Goal: Transaction & Acquisition: Purchase product/service

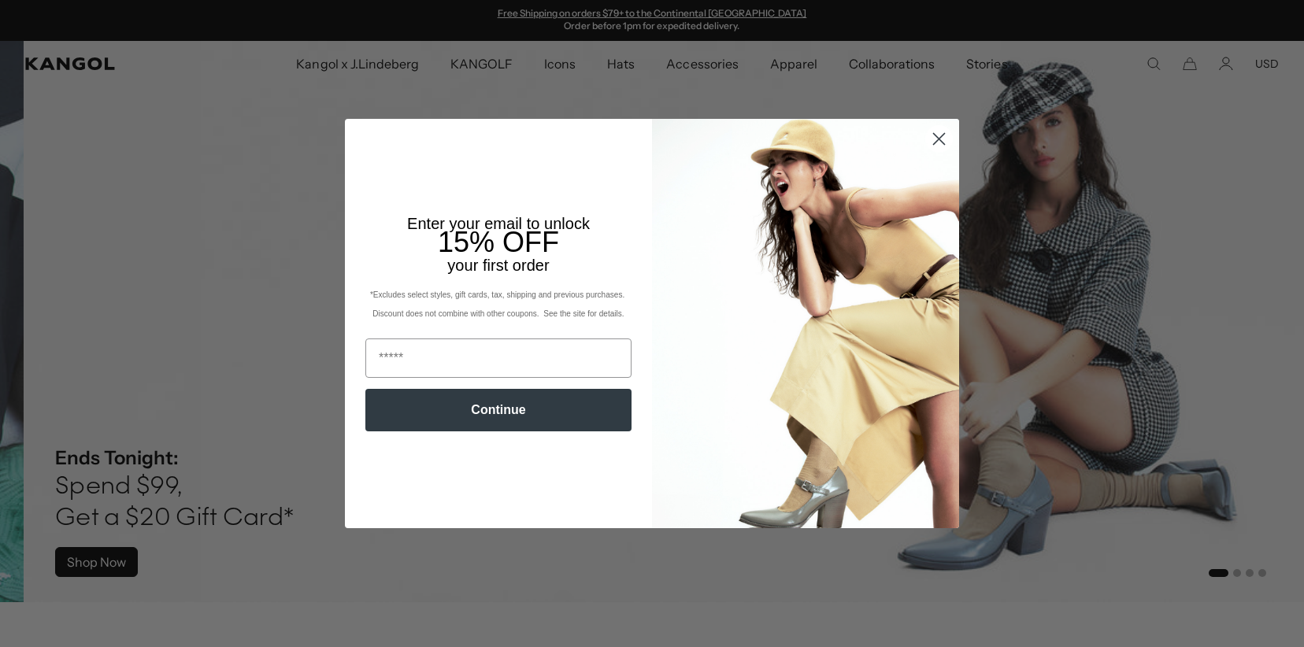
click at [944, 141] on circle "Close dialog" at bounding box center [939, 139] width 26 height 26
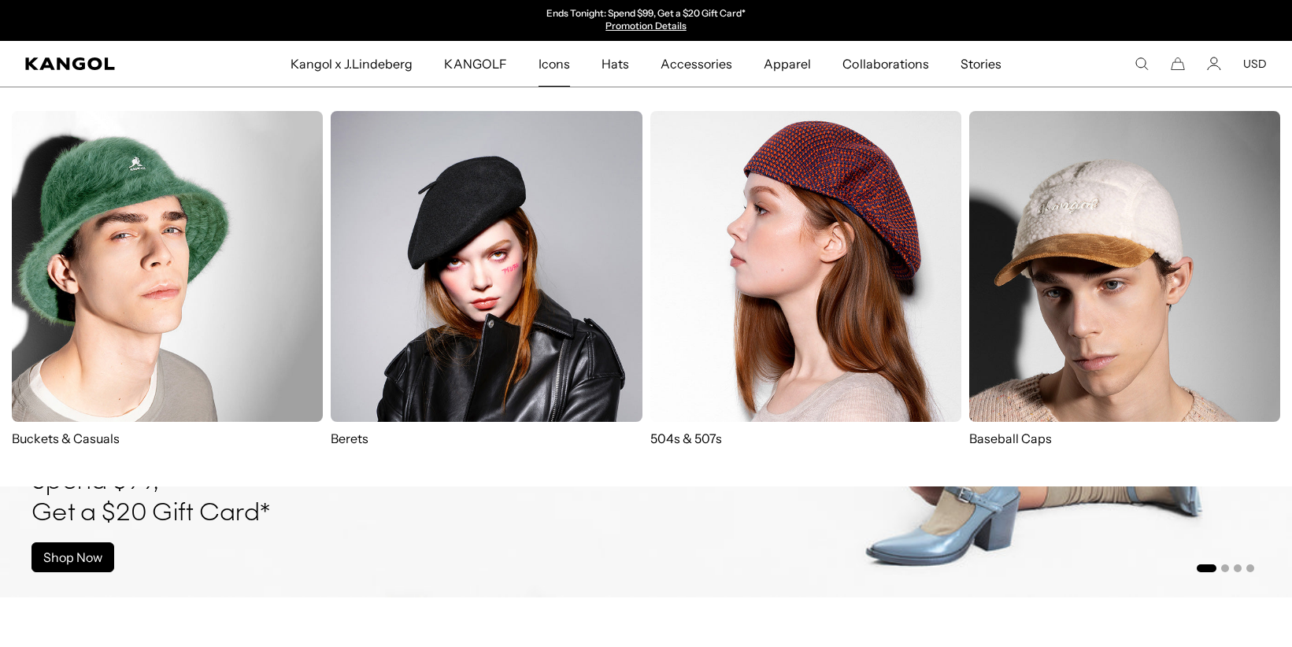
click at [544, 70] on span "Icons" at bounding box center [553, 64] width 31 height 46
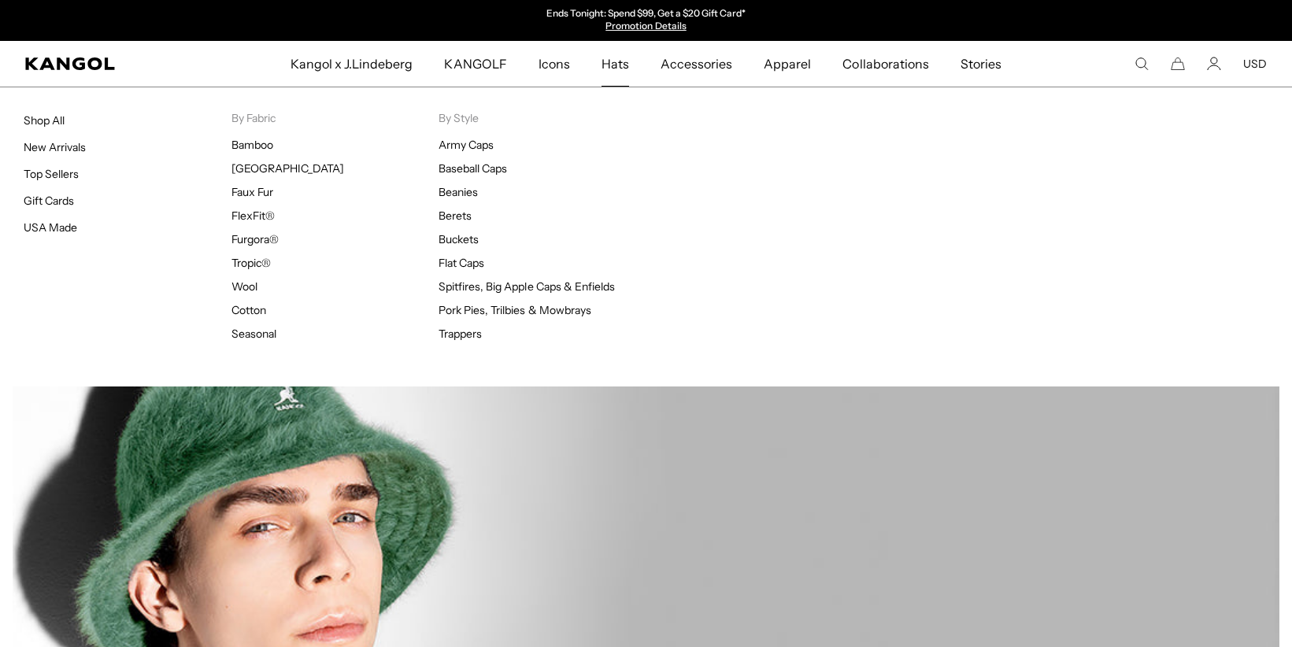
click at [615, 68] on span "Hats" at bounding box center [615, 64] width 28 height 46
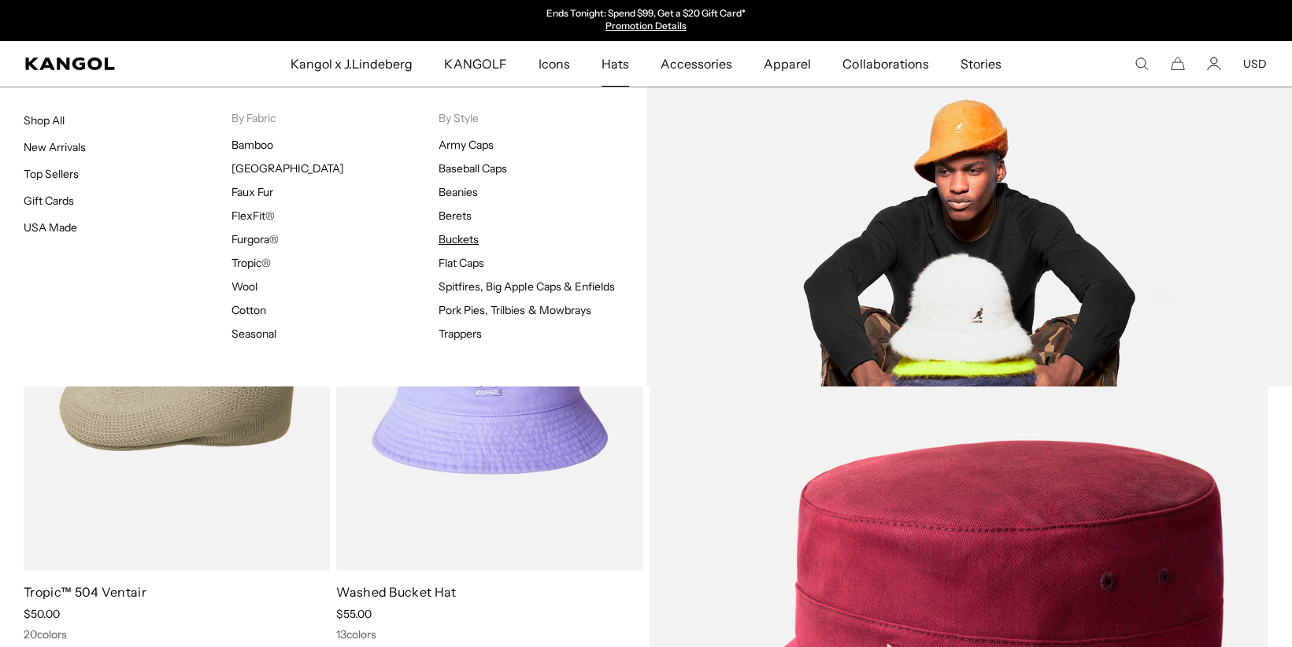
click at [455, 238] on link "Buckets" at bounding box center [458, 239] width 40 height 14
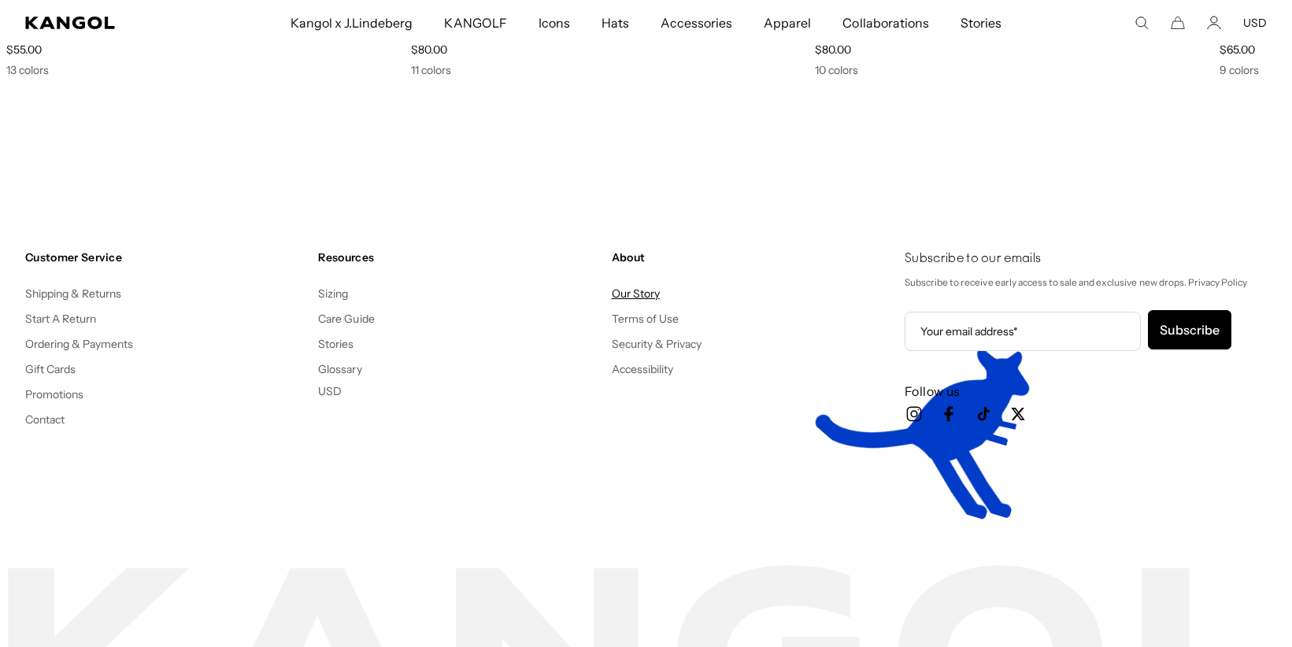
click at [627, 296] on link "Our Story" at bounding box center [636, 294] width 48 height 14
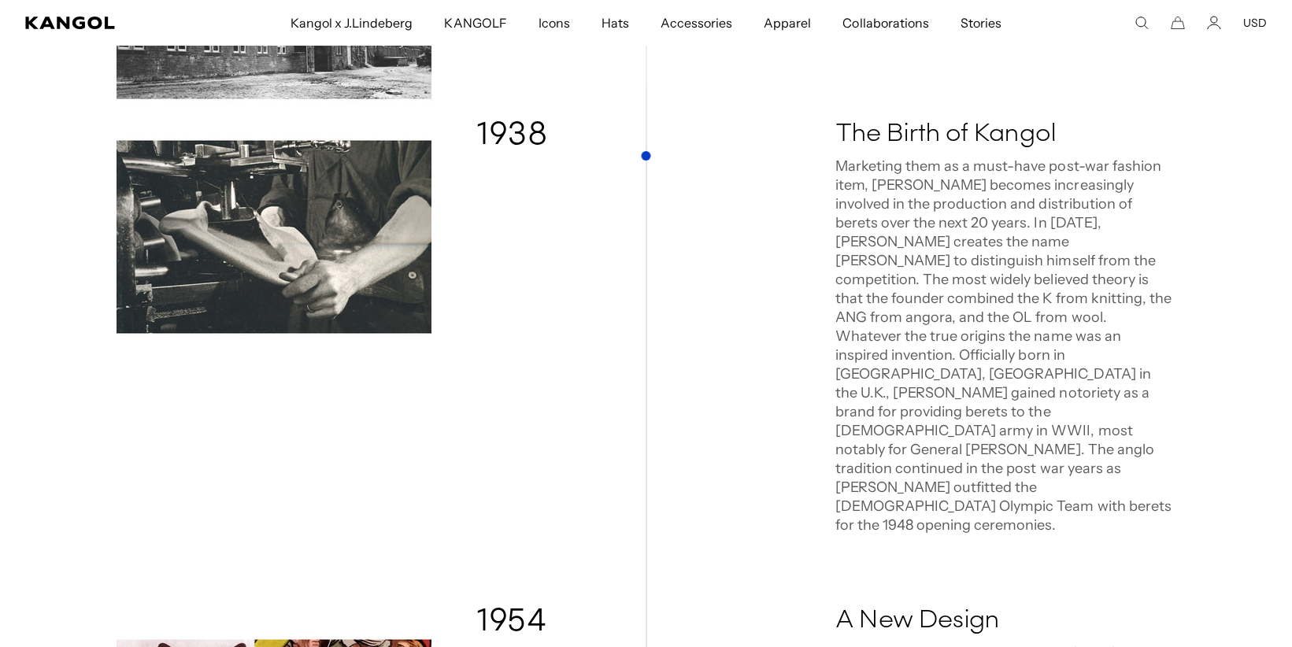
scroll to position [577, 0]
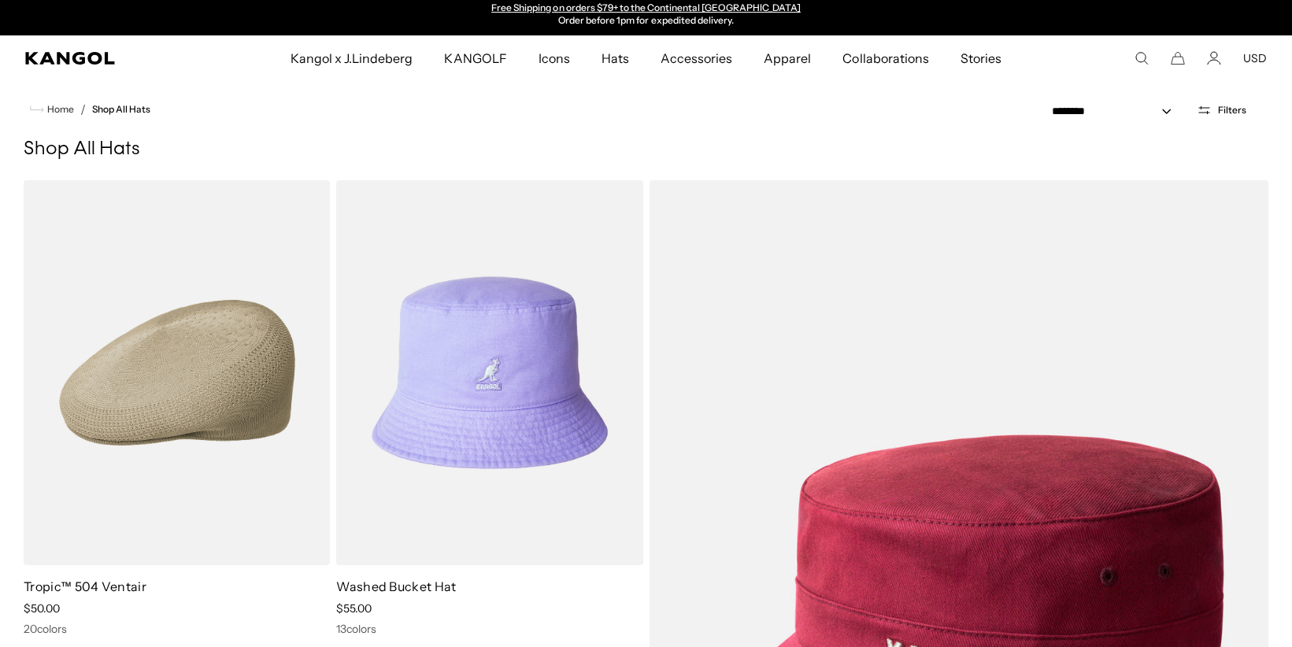
scroll to position [6, 0]
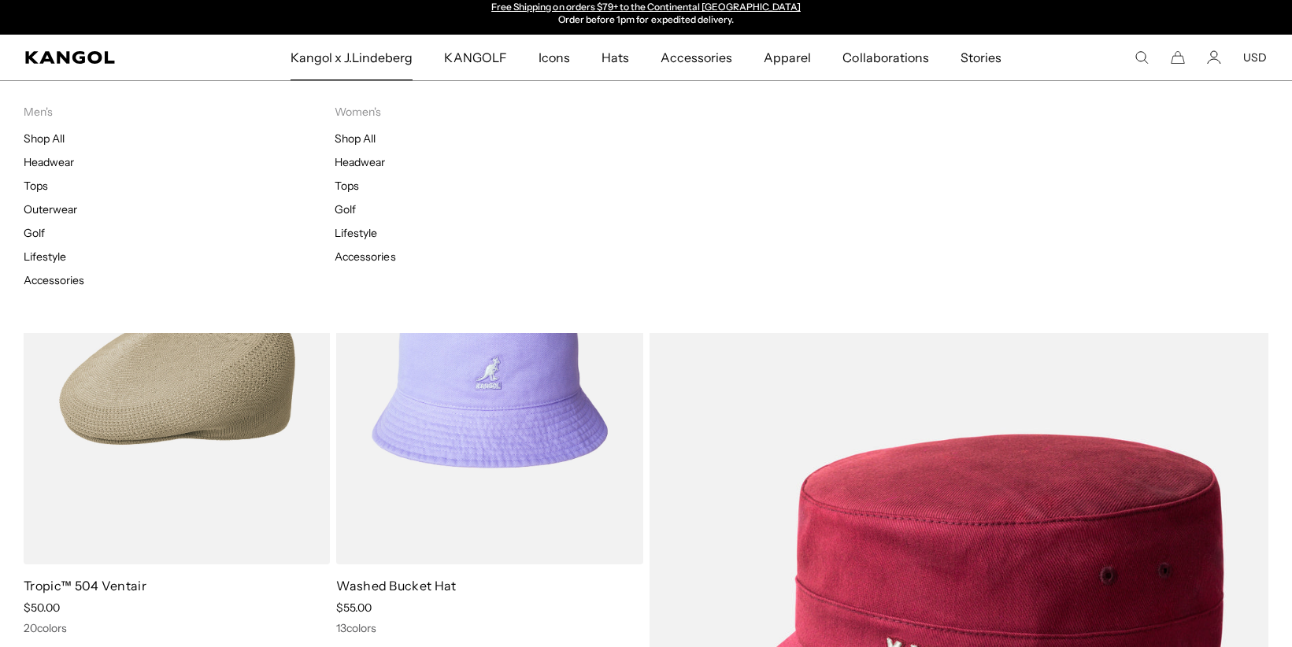
click at [352, 57] on span "Kangol x J.Lindeberg" at bounding box center [351, 58] width 123 height 46
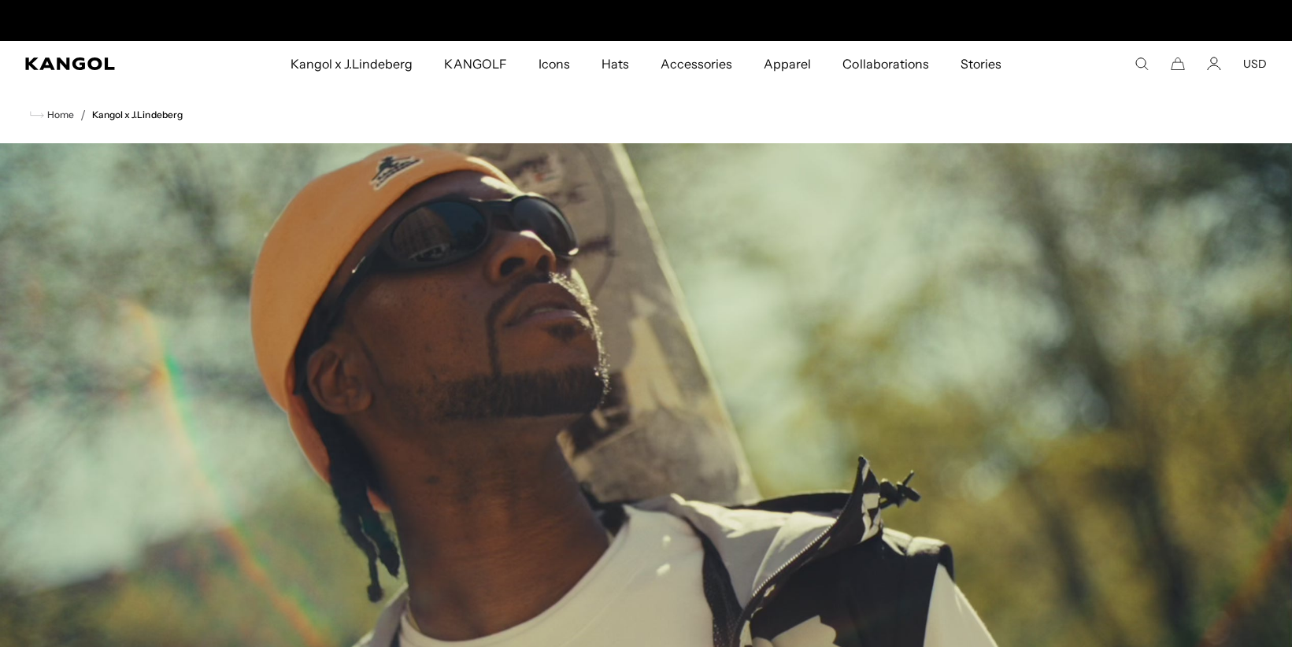
scroll to position [0, 324]
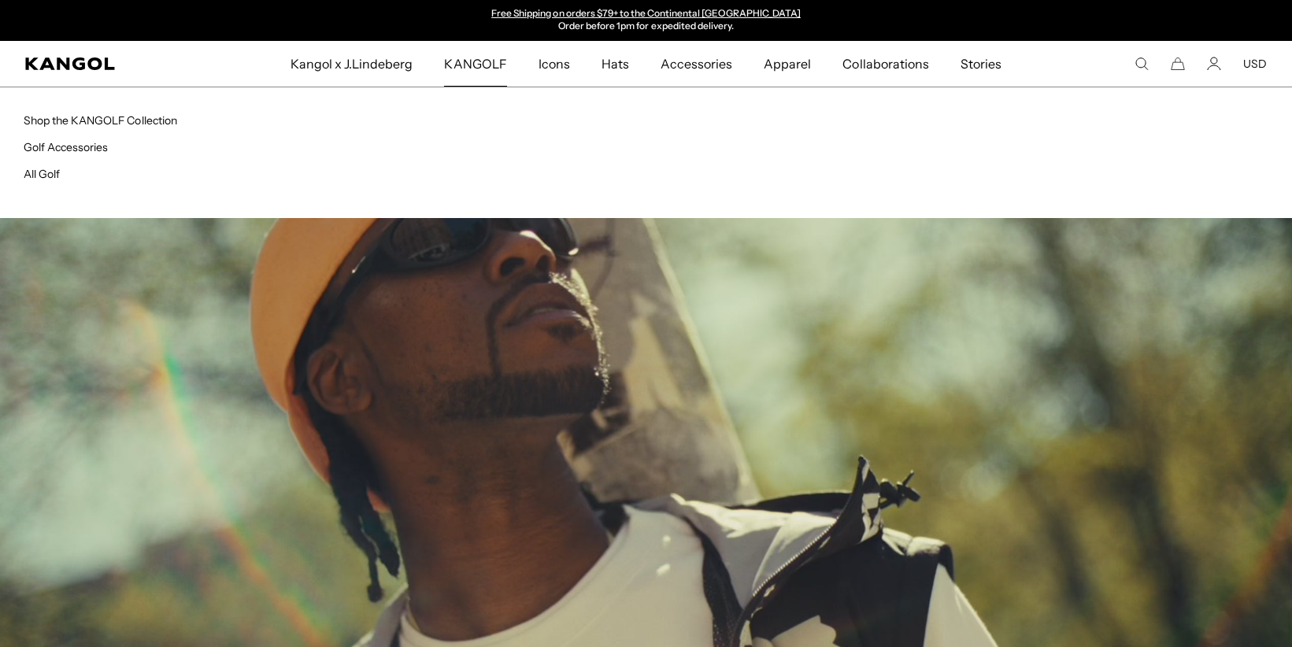
click at [483, 58] on span "KANGOLF" at bounding box center [475, 64] width 62 height 46
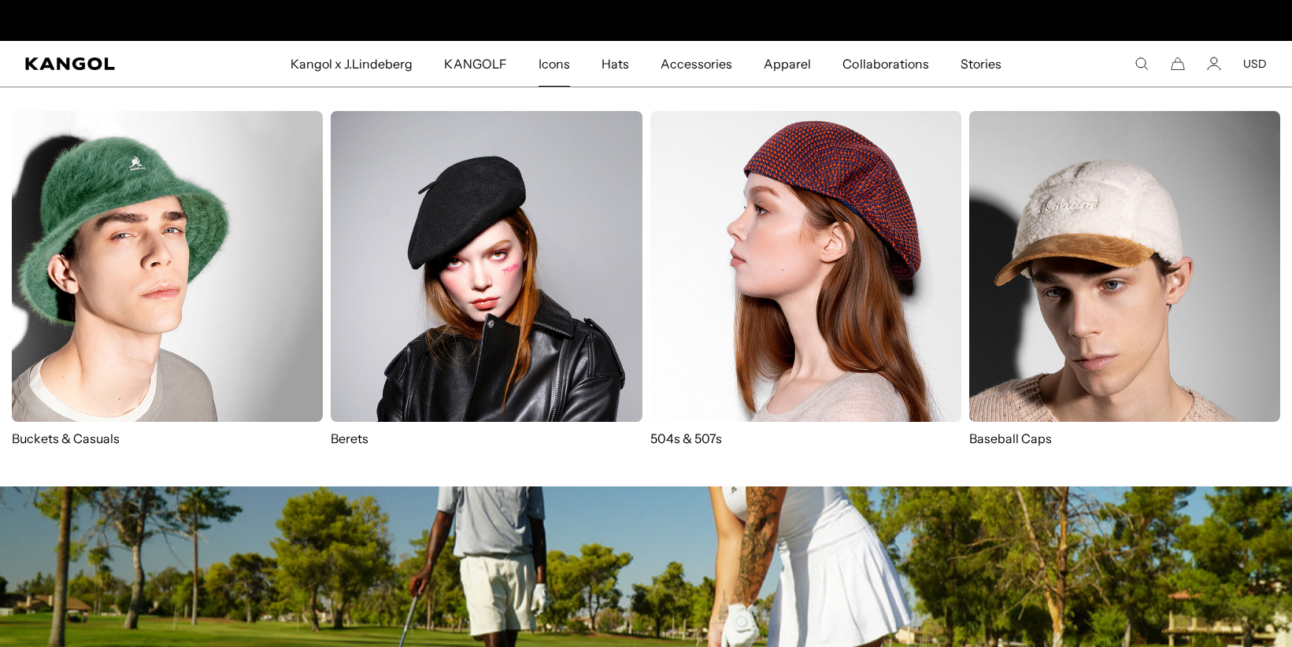
scroll to position [0, 324]
click at [238, 226] on img at bounding box center [167, 266] width 311 height 311
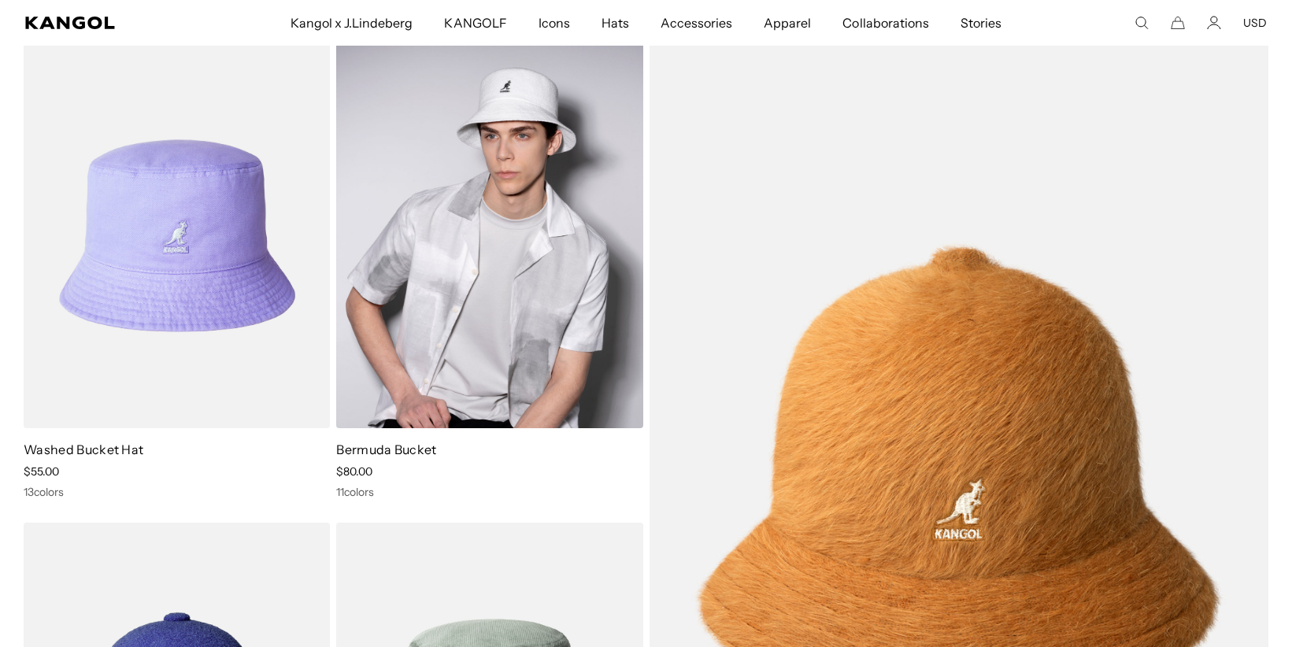
scroll to position [0, 324]
click at [490, 149] on img at bounding box center [489, 235] width 306 height 385
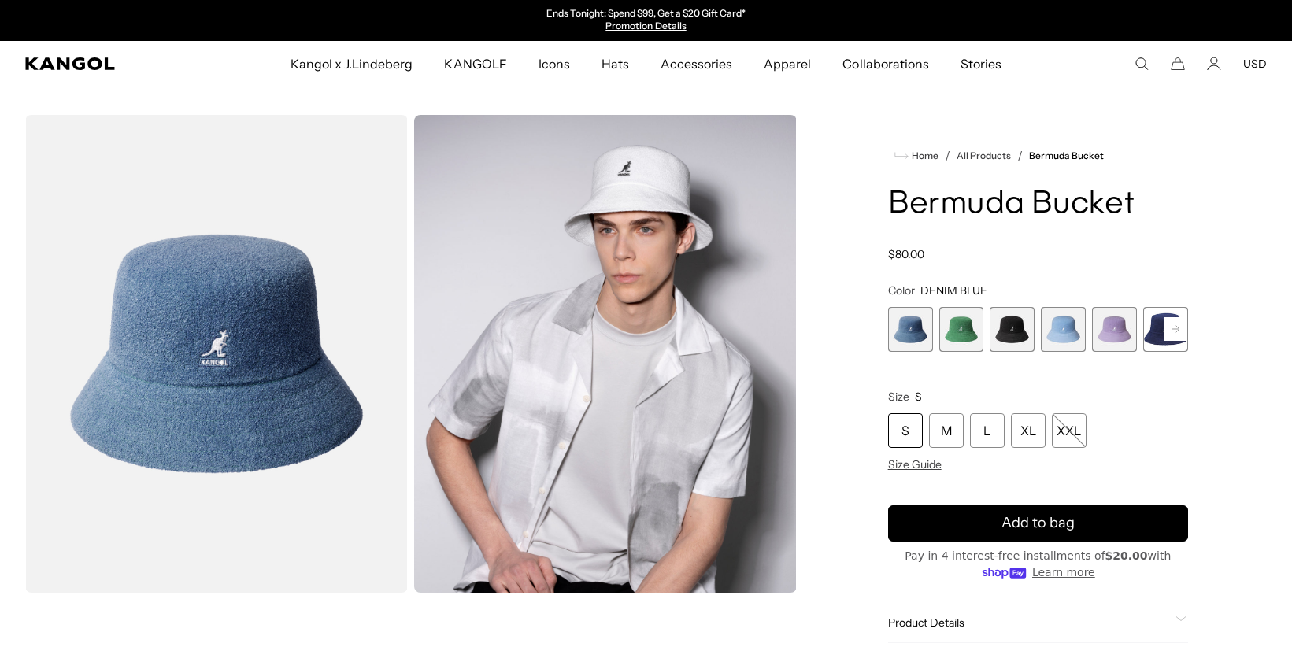
click at [1179, 333] on rect at bounding box center [1175, 329] width 24 height 24
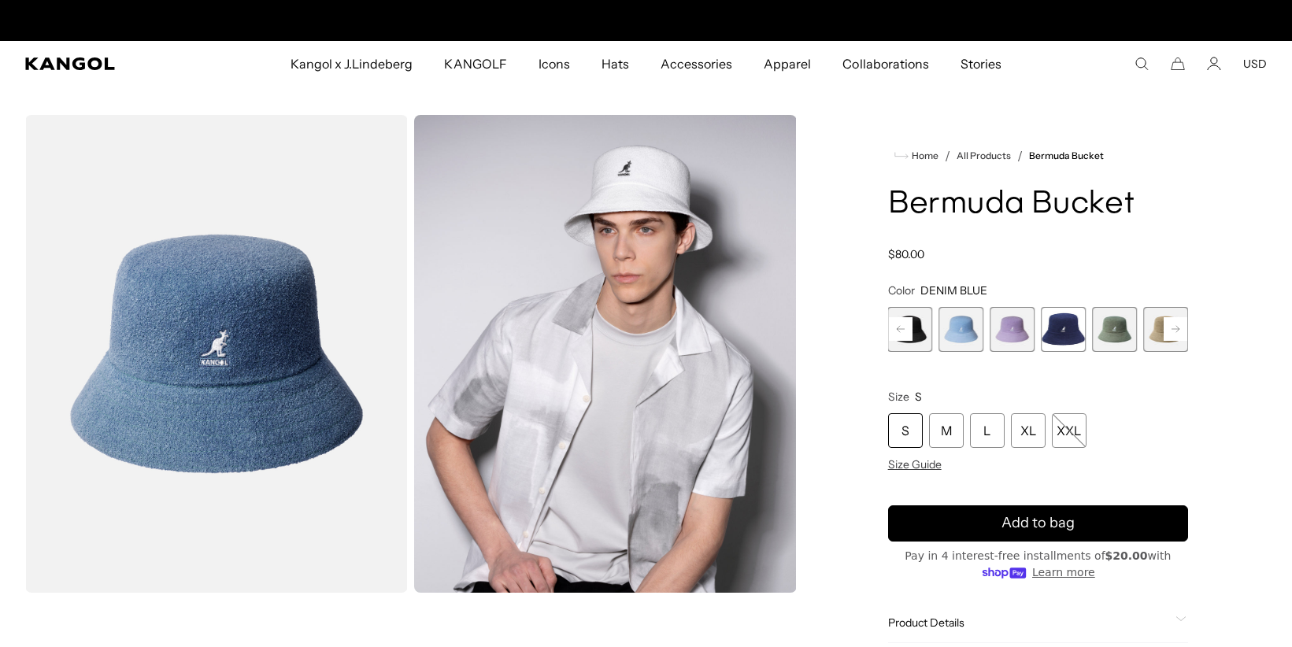
scroll to position [0, 324]
click at [1178, 331] on rect at bounding box center [1175, 329] width 24 height 24
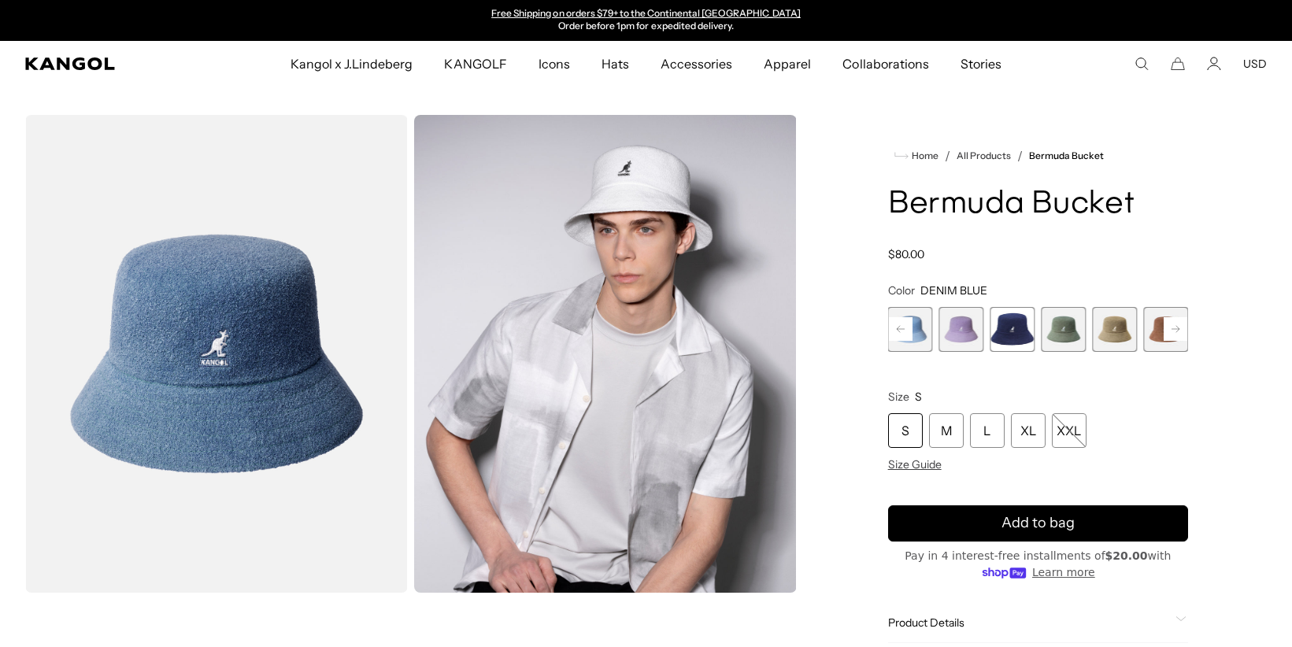
click at [1178, 331] on rect at bounding box center [1175, 329] width 24 height 24
click at [1178, 331] on div "Previous Next DENIM BLUE Variant sold out or unavailable Turf Green Variant sol…" at bounding box center [1038, 329] width 300 height 45
click at [1178, 331] on span "11 of 11" at bounding box center [1165, 329] width 45 height 45
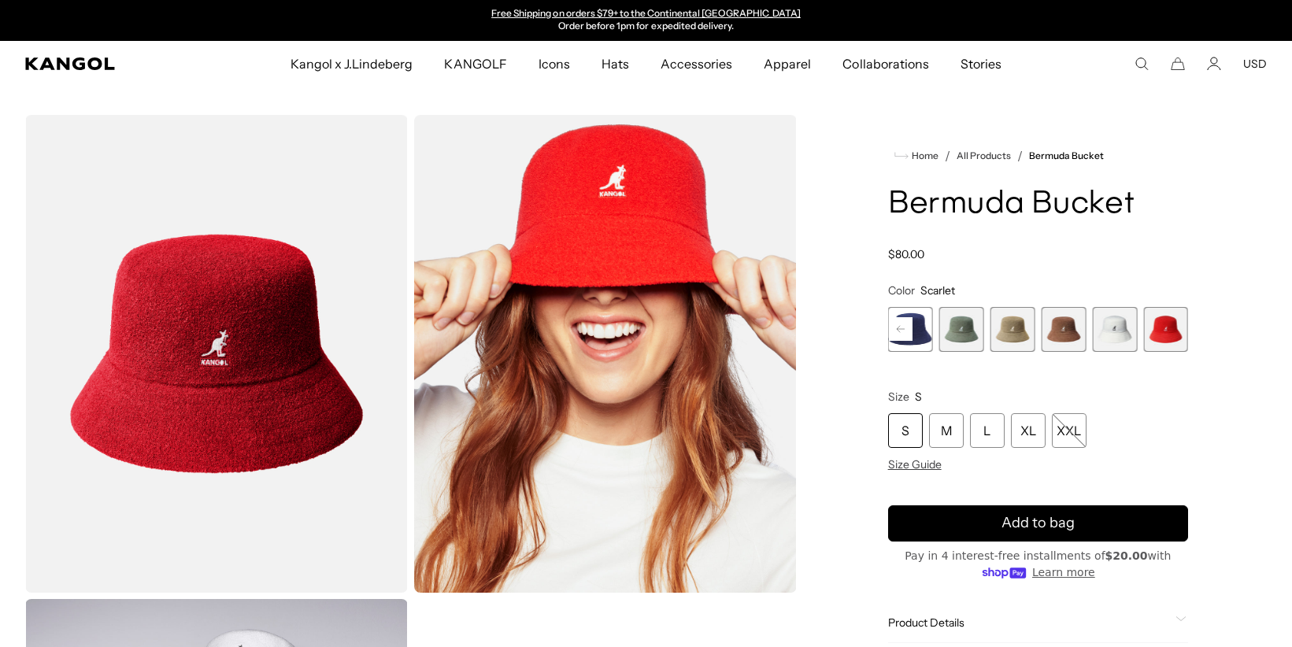
click at [1160, 328] on span "11 of 11" at bounding box center [1165, 329] width 45 height 45
click at [1025, 424] on div "XL" at bounding box center [1028, 430] width 35 height 35
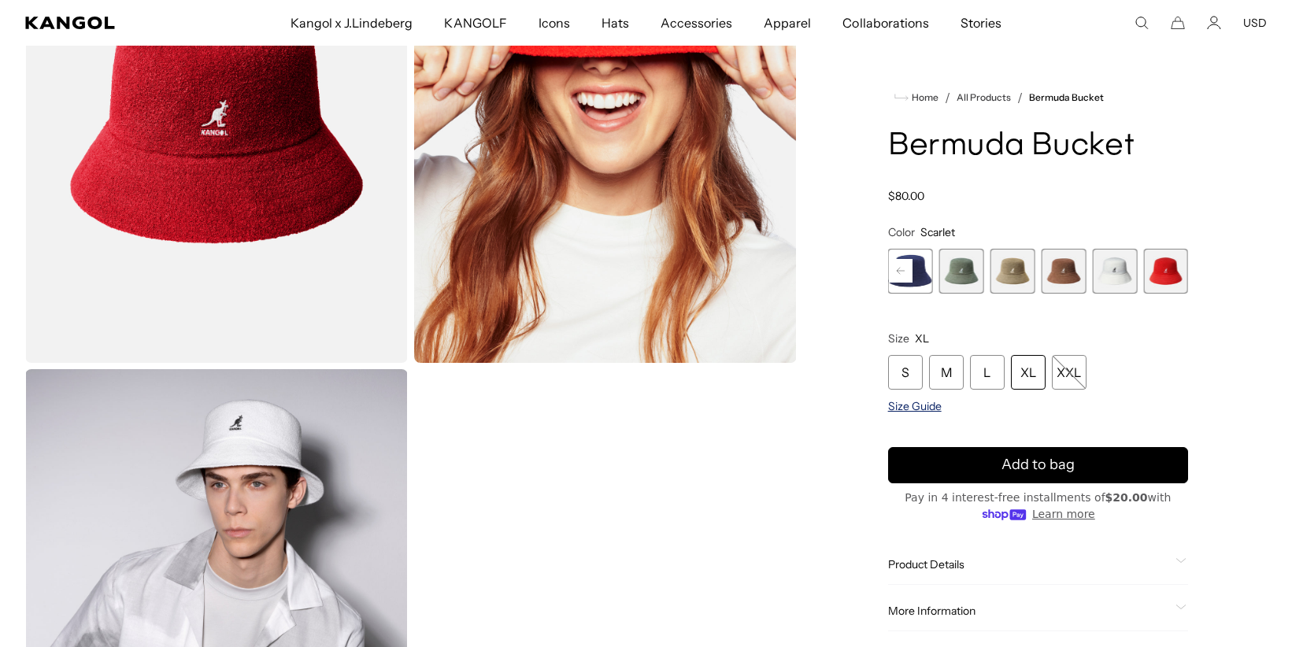
click at [906, 405] on span "Size Guide" at bounding box center [915, 406] width 54 height 14
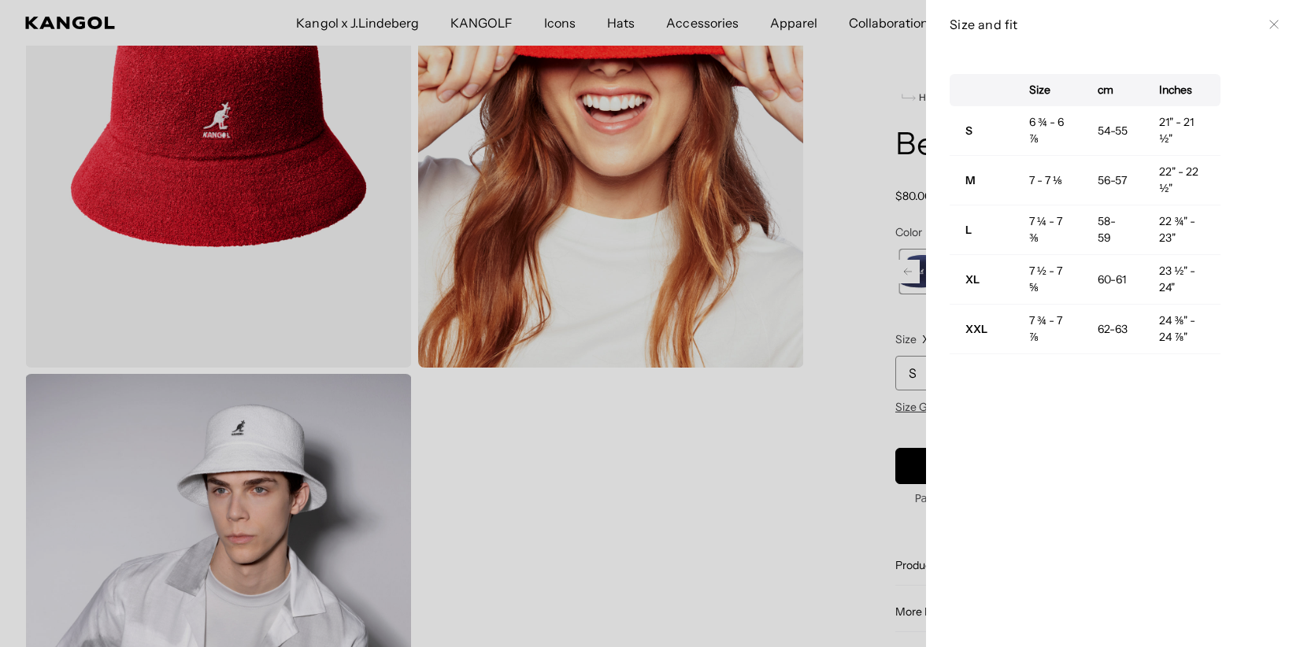
click at [859, 400] on div at bounding box center [652, 323] width 1304 height 647
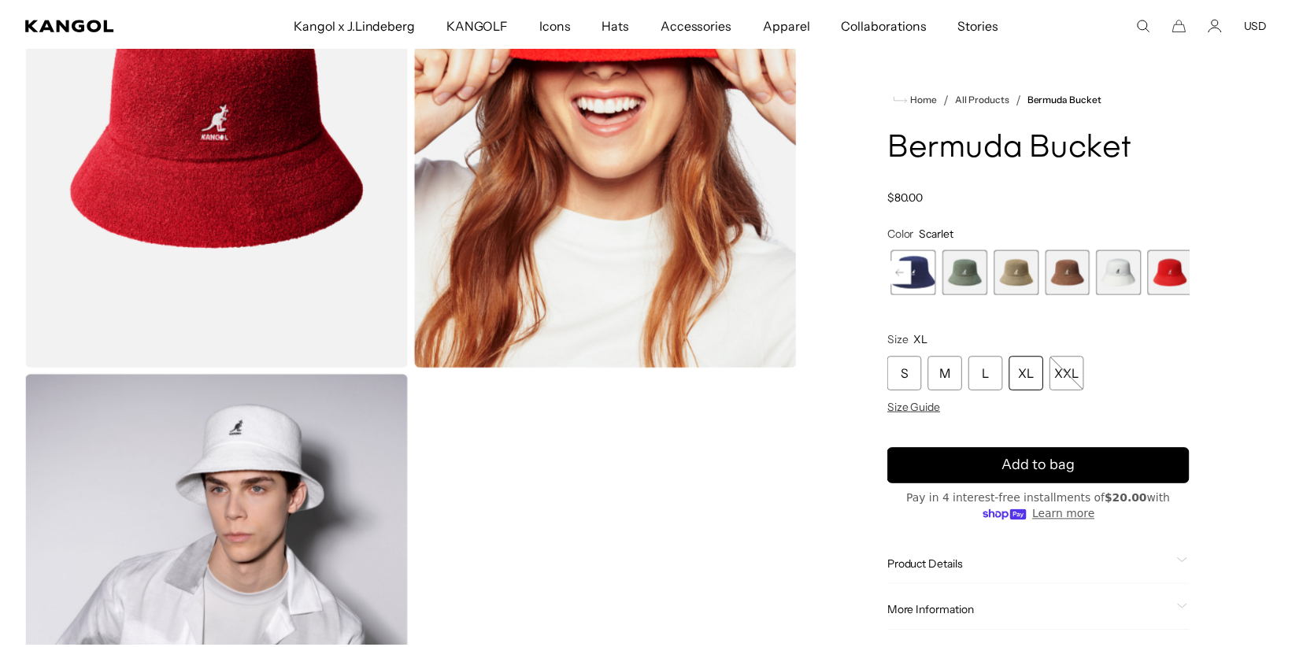
scroll to position [0, 324]
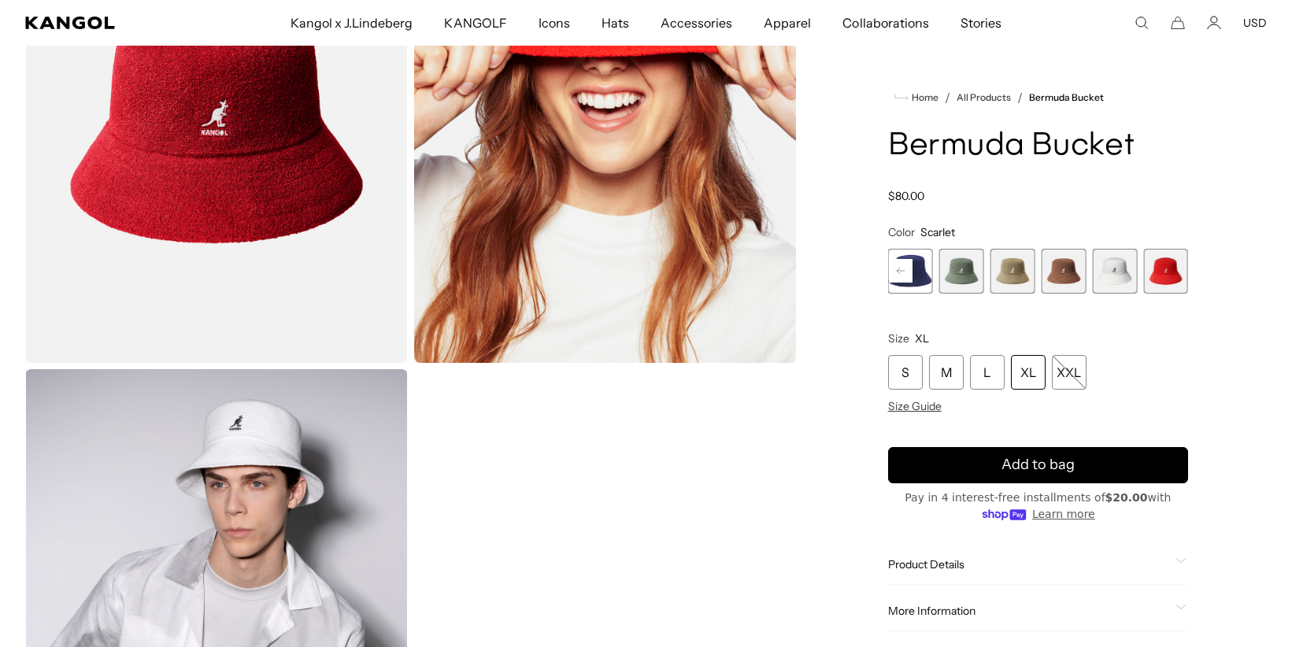
click at [1034, 372] on div "XL" at bounding box center [1028, 372] width 35 height 35
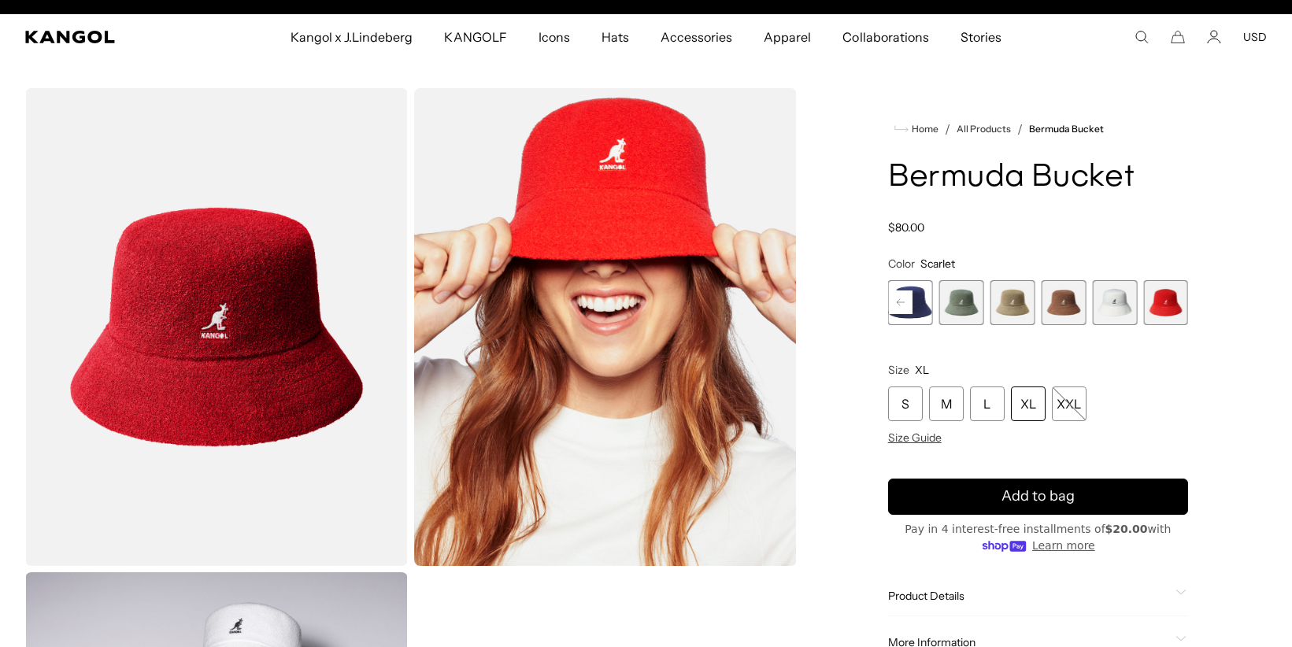
scroll to position [0, 324]
click at [1178, 309] on span "11 of 11" at bounding box center [1165, 302] width 45 height 45
click at [1042, 404] on div "XL" at bounding box center [1028, 404] width 35 height 35
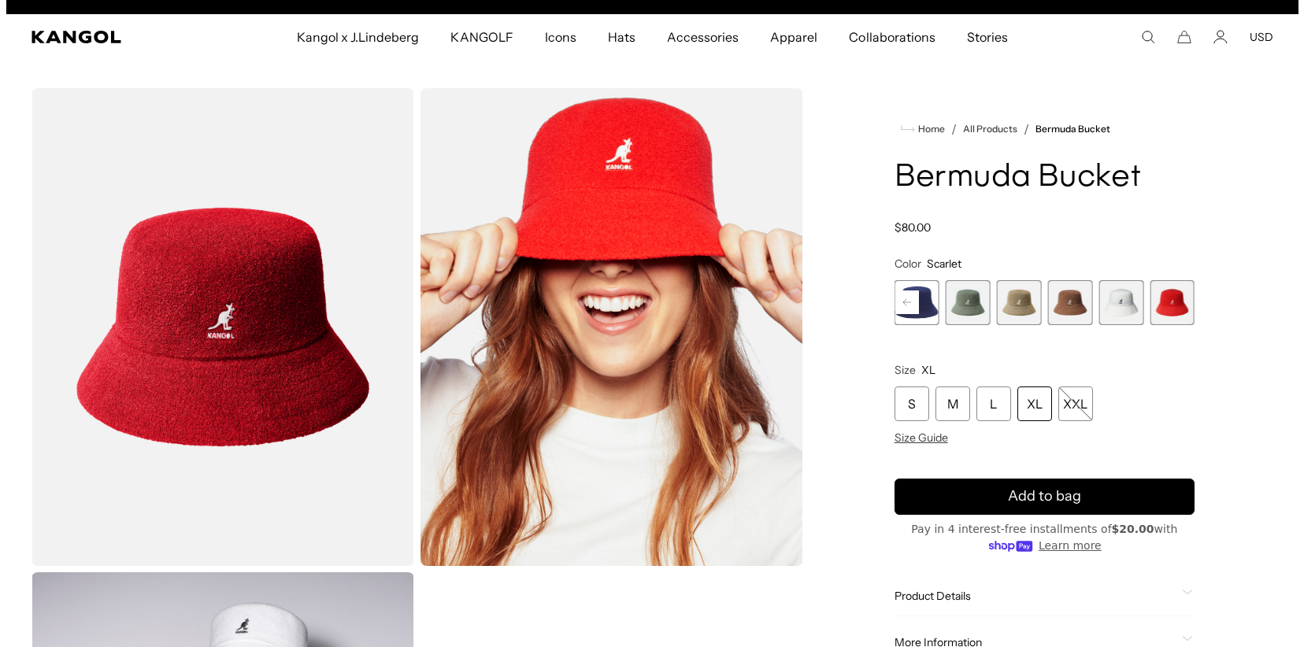
scroll to position [0, 0]
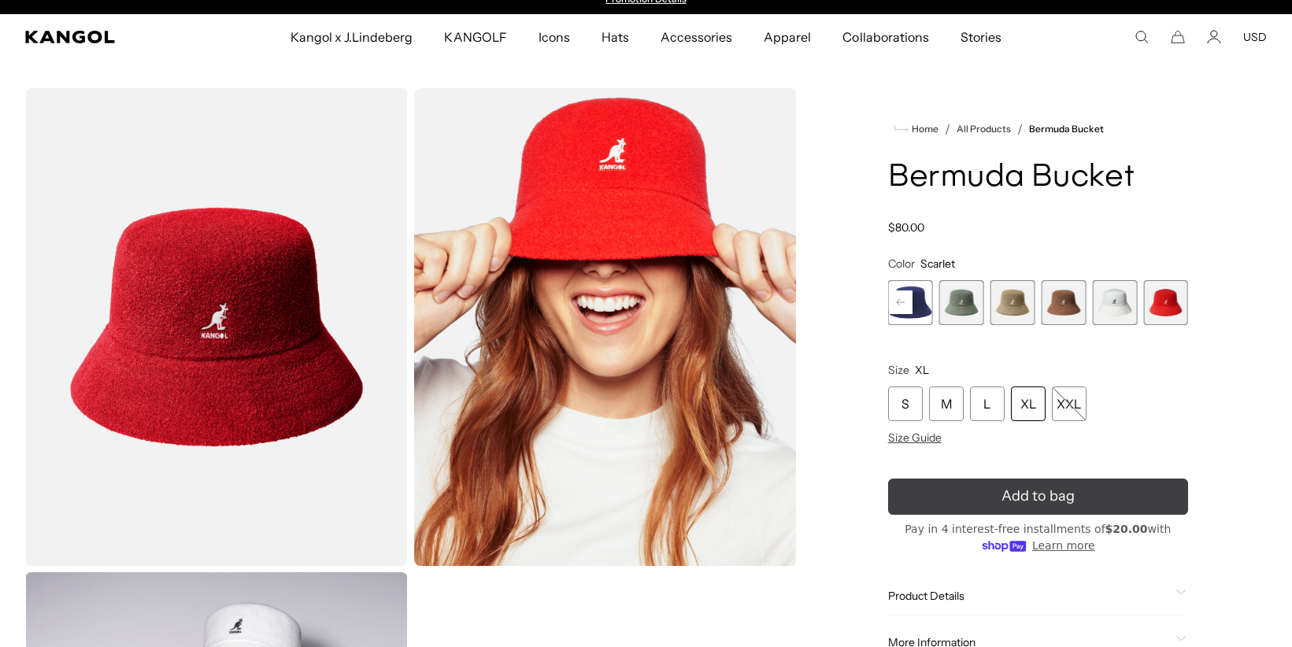
click at [1150, 488] on button "Add to bag" at bounding box center [1038, 497] width 300 height 36
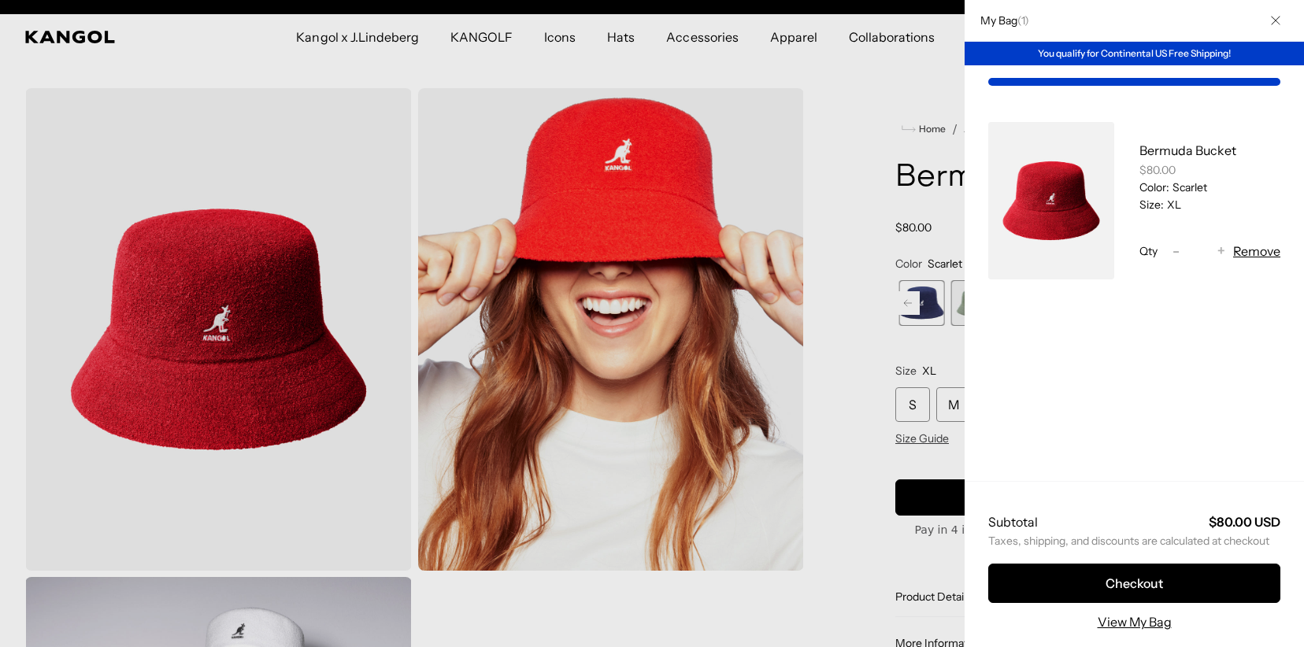
scroll to position [0, 324]
